Goal: Navigation & Orientation: Find specific page/section

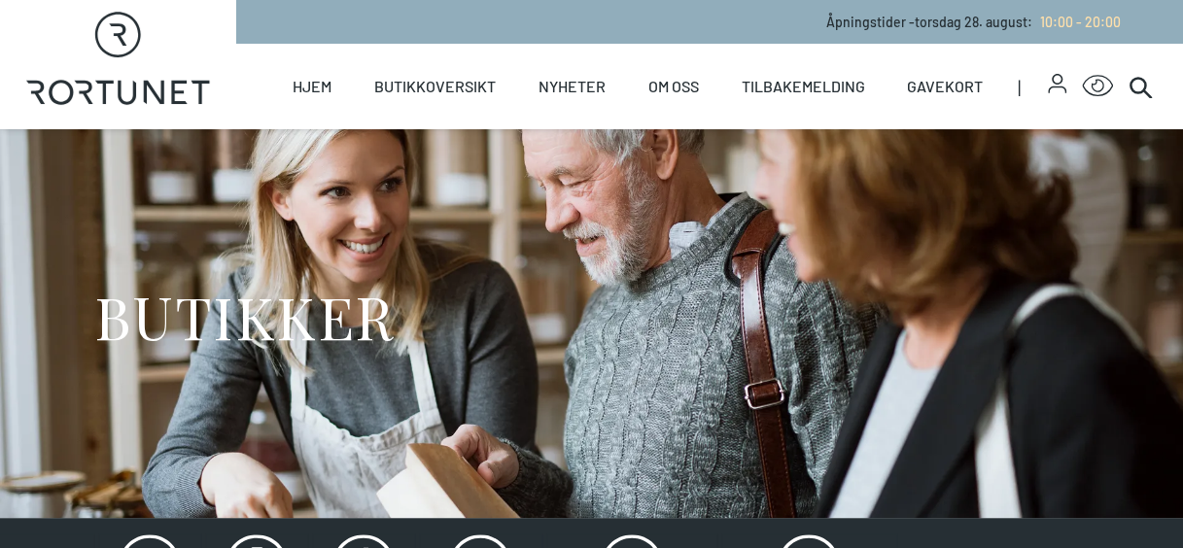
click at [119, 87] on icon at bounding box center [127, 93] width 18 height 24
select select "NO"
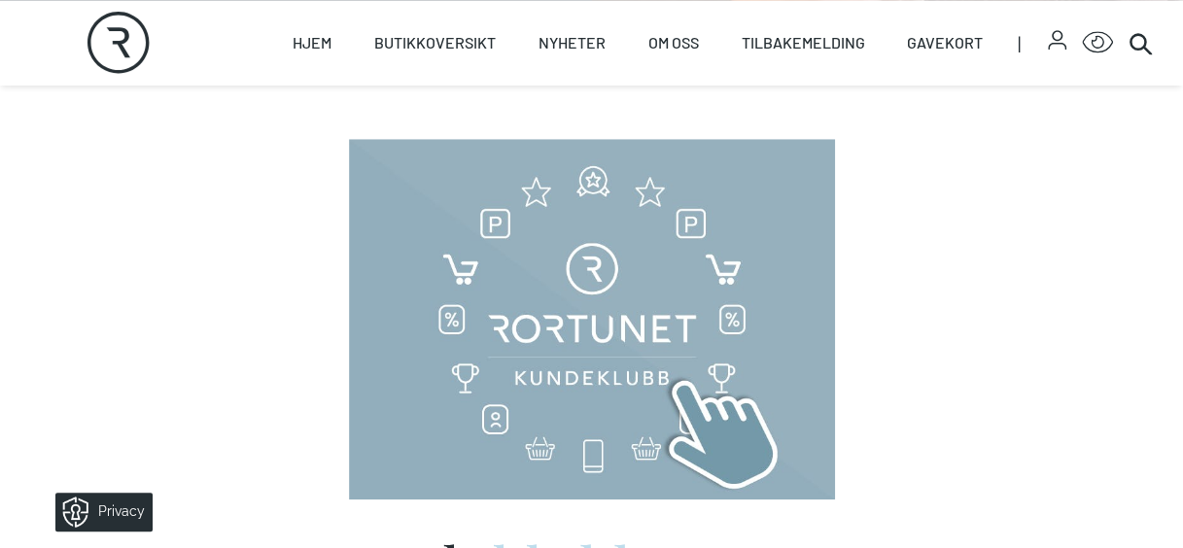
scroll to position [533, 0]
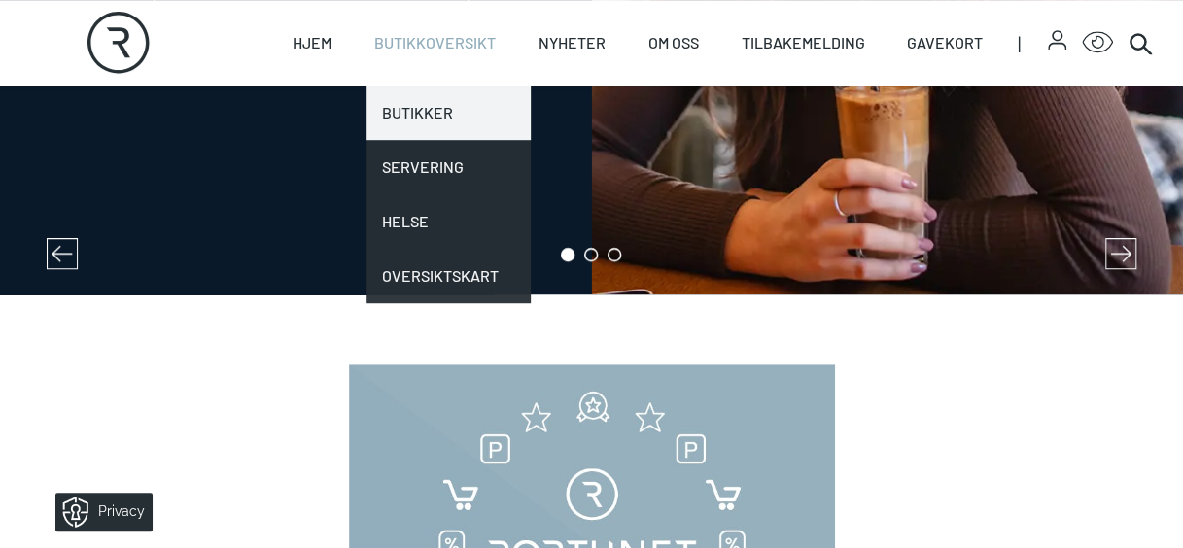
click at [420, 116] on link "Butikker" at bounding box center [449, 113] width 164 height 54
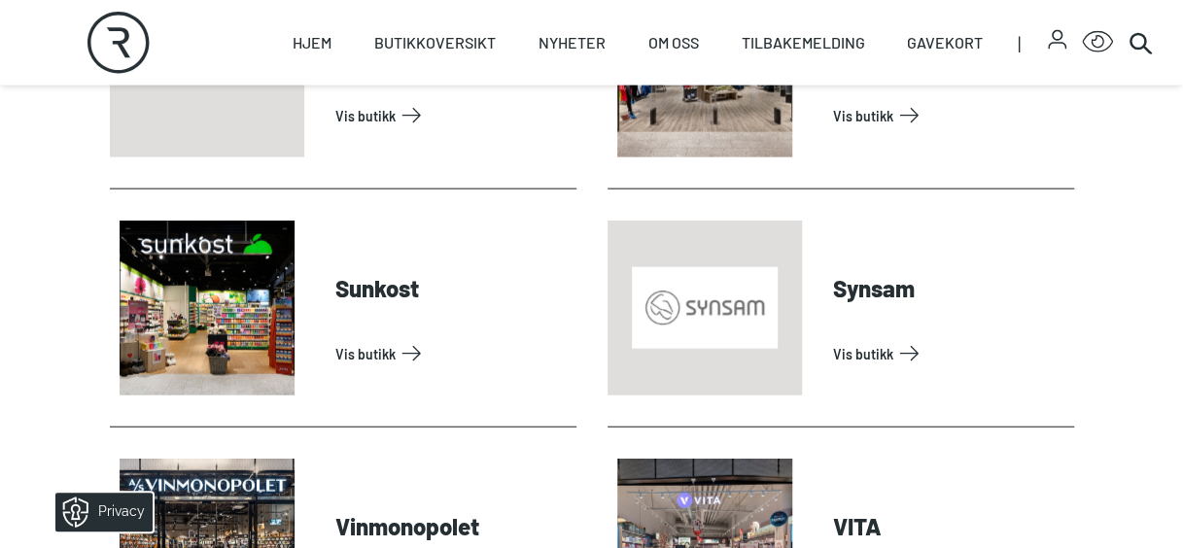
scroll to position [5696, 0]
